Goal: Entertainment & Leisure: Consume media (video, audio)

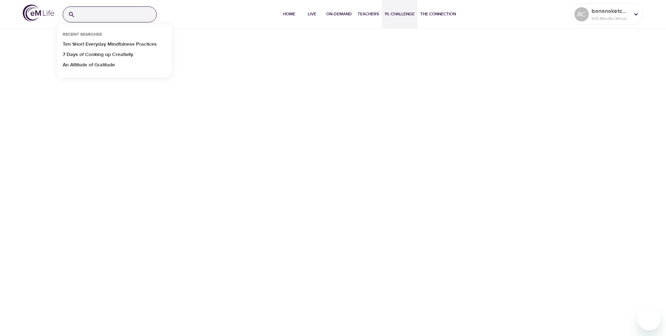
click at [111, 12] on input "search" at bounding box center [117, 14] width 78 height 15
click at [92, 42] on p "Ten Short Everyday Mindfulness Practices" at bounding box center [110, 46] width 94 height 10
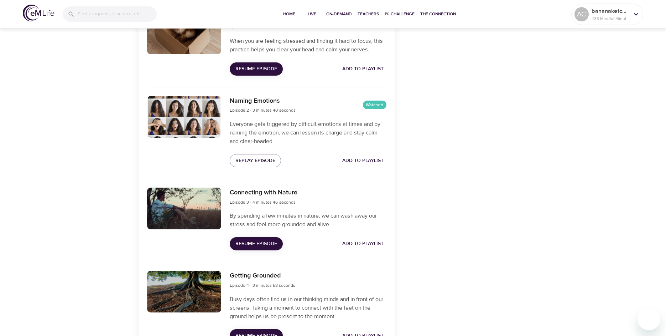
scroll to position [286, 0]
click at [253, 240] on span "Resume Episode" at bounding box center [256, 243] width 42 height 9
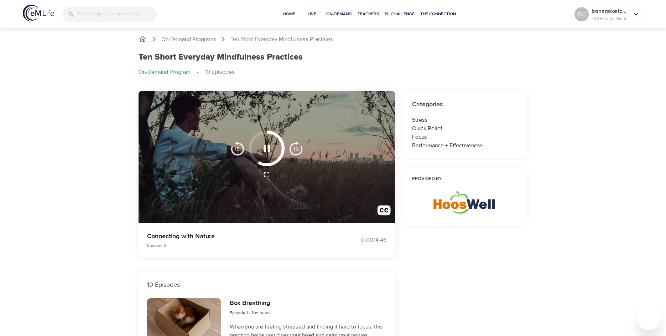
scroll to position [0, 0]
click at [269, 151] on icon "button" at bounding box center [267, 148] width 6 height 7
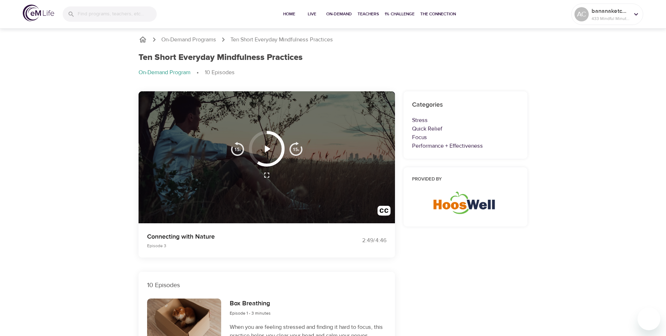
click at [269, 147] on icon "button" at bounding box center [267, 148] width 12 height 12
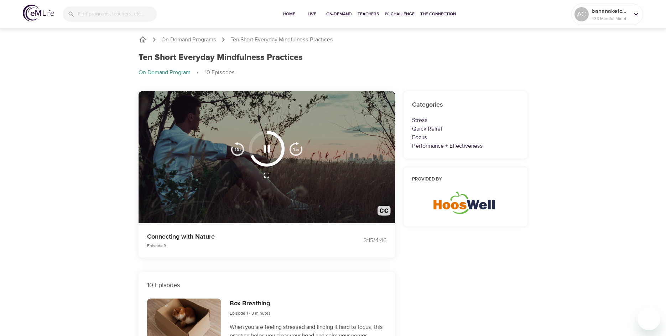
click at [391, 215] on button "button" at bounding box center [384, 212] width 22 height 22
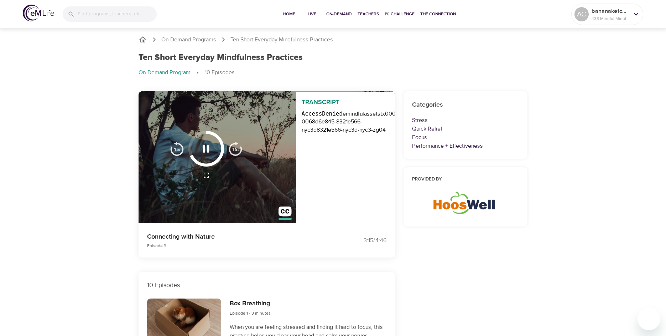
click at [274, 190] on div "Transcript AccessDenied emindfulassets tx00000606b91126a55d058-0068d6e845-8321e…" at bounding box center [307, 157] width 121 height 132
click at [285, 210] on img "button" at bounding box center [285, 212] width 13 height 13
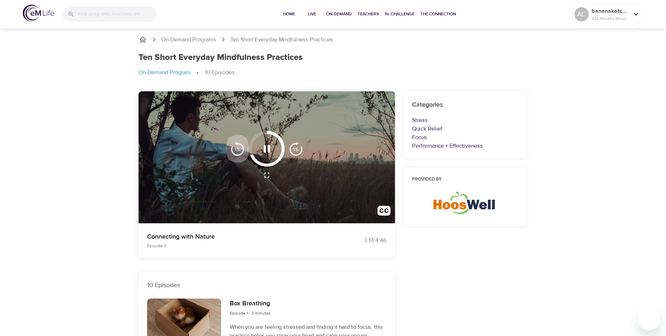
click at [238, 149] on img "button" at bounding box center [237, 148] width 14 height 14
click at [269, 152] on icon "button" at bounding box center [267, 148] width 12 height 12
